Goal: Information Seeking & Learning: Learn about a topic

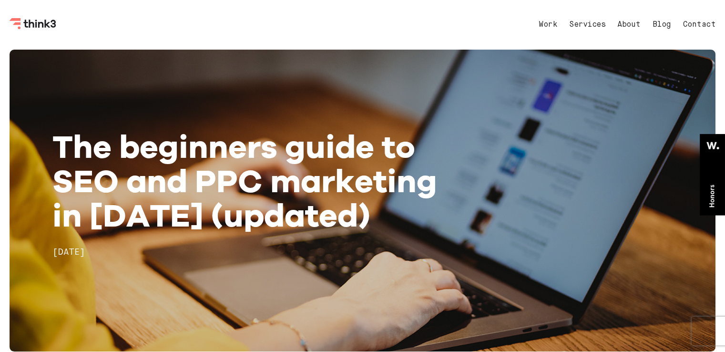
click at [250, 175] on h1 "The beginners guide to SEO and PPC marketing in [DATE] (updated)" at bounding box center [256, 180] width 409 height 103
drag, startPoint x: 328, startPoint y: 208, endPoint x: 265, endPoint y: 174, distance: 71.5
click at [294, 183] on h1 "The beginners guide to SEO and PPC marketing in [DATE] (updated)" at bounding box center [256, 180] width 409 height 103
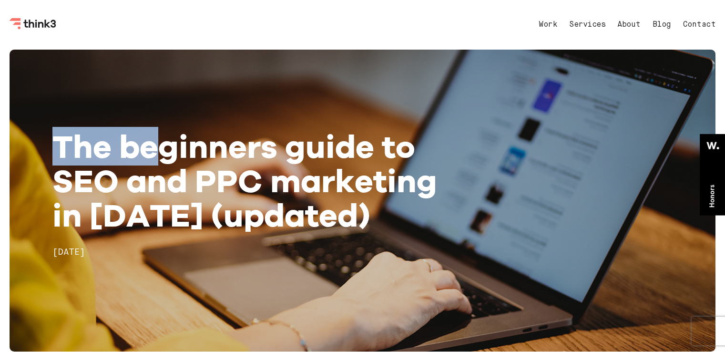
drag, startPoint x: 157, startPoint y: 141, endPoint x: 51, endPoint y: 137, distance: 106.9
click at [51, 137] on div "The beginners guide to SEO and PPC marketing in 2022 (updated) 7th Oct 2020" at bounding box center [256, 200] width 423 height 143
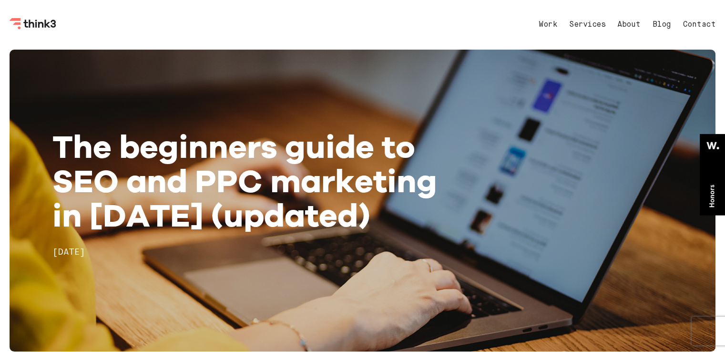
drag, startPoint x: 51, startPoint y: 137, endPoint x: 322, endPoint y: 238, distance: 289.6
click at [322, 238] on div "The beginners guide to SEO and PPC marketing in 2022 (updated) 7th Oct 2020" at bounding box center [256, 200] width 423 height 143
copy div "The beginners guide to SEO and PPC marketing in 2022 (updated) 7th Oct 2020"
